Goal: Find contact information: Find contact information

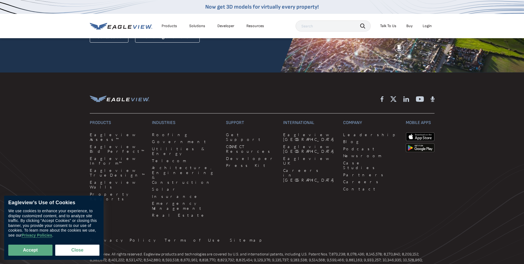
scroll to position [1511, 0]
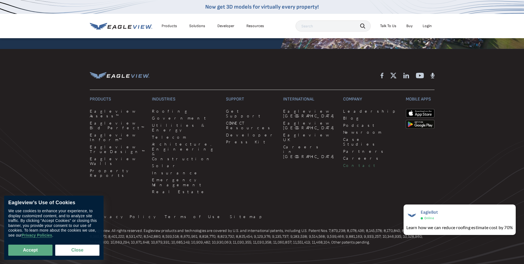
click at [343, 163] on link "Contact" at bounding box center [371, 165] width 56 height 5
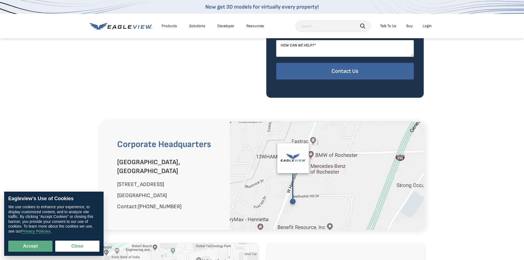
scroll to position [268, 0]
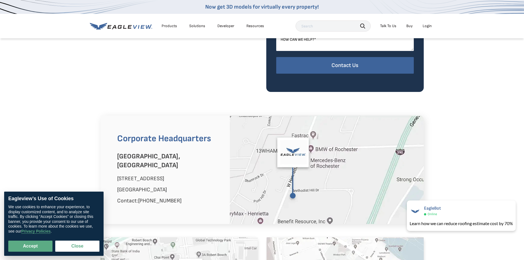
click at [127, 27] on icon at bounding box center [121, 26] width 62 height 7
